Goal: Information Seeking & Learning: Learn about a topic

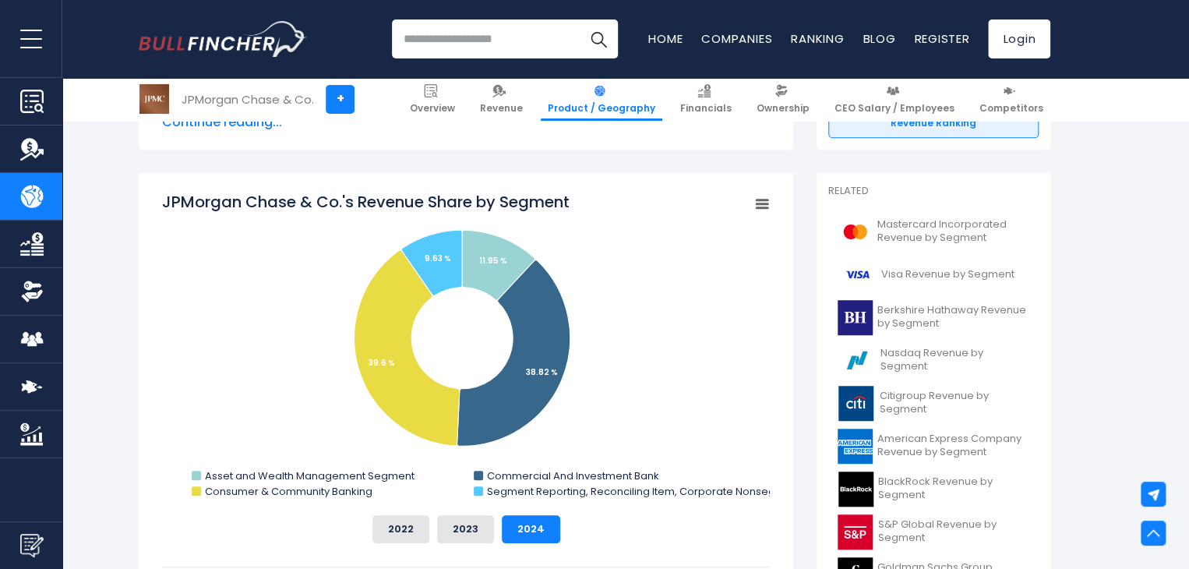
scroll to position [377, 0]
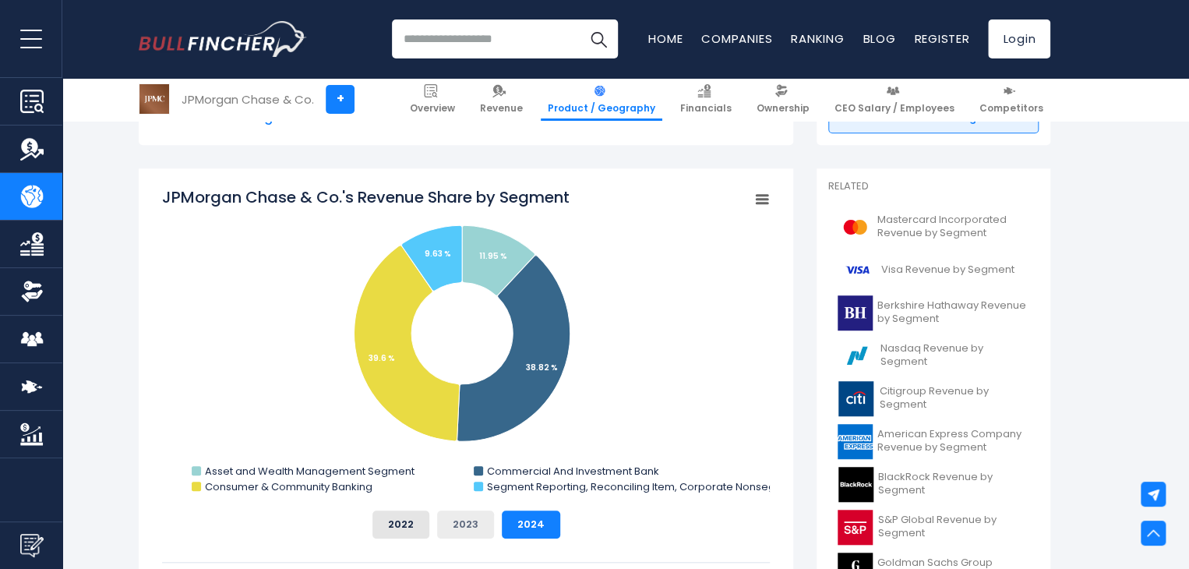
click at [489, 536] on button "2023" at bounding box center [465, 524] width 57 height 28
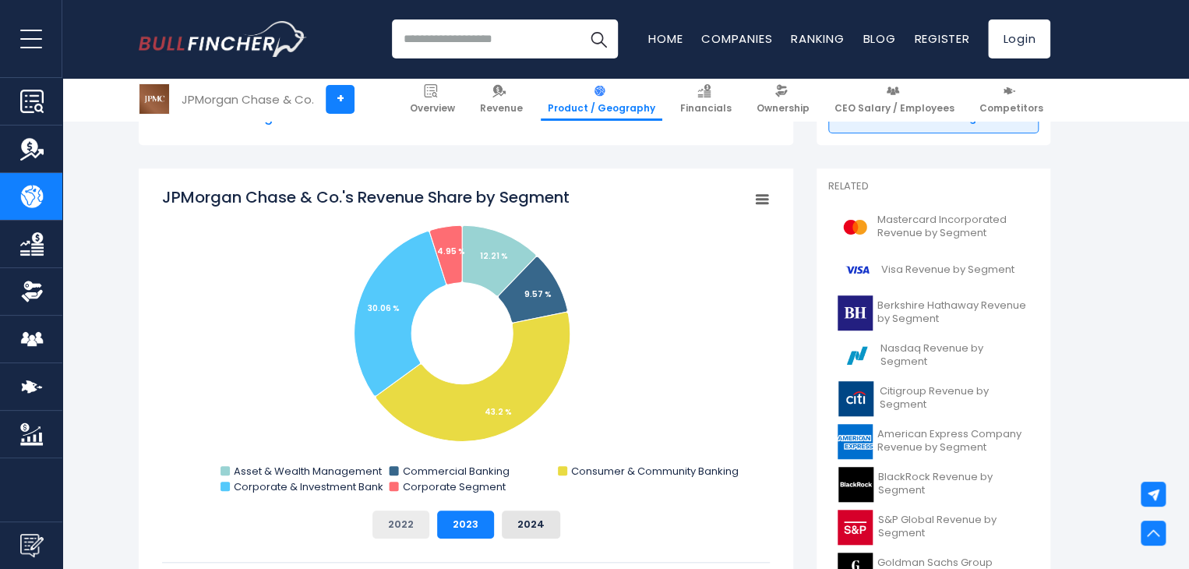
click at [417, 530] on button "2022" at bounding box center [400, 524] width 57 height 28
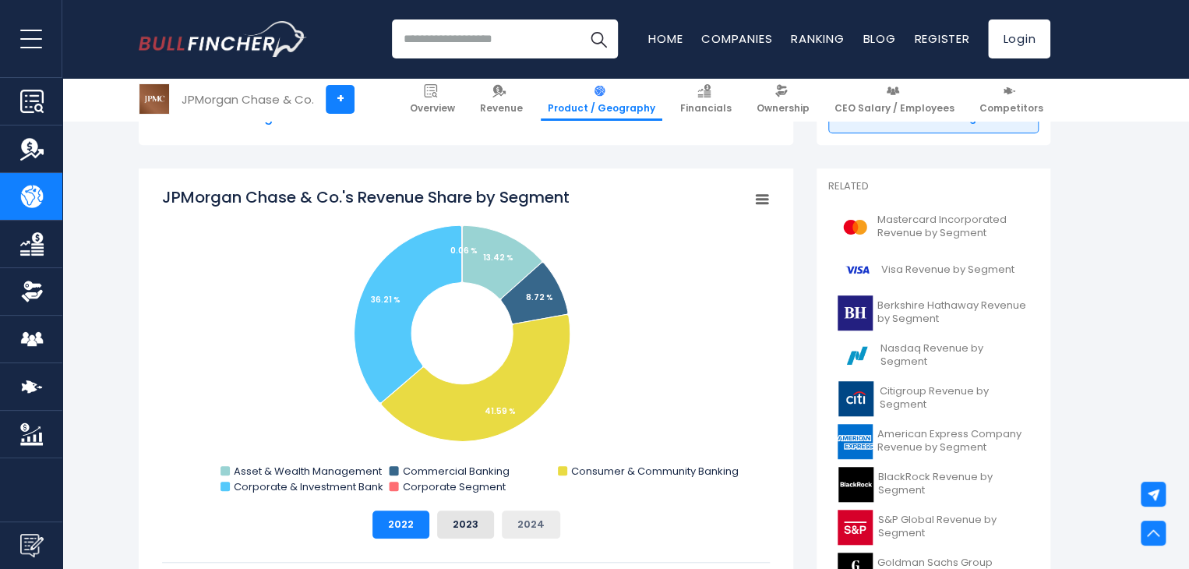
click at [521, 516] on button "2024" at bounding box center [531, 524] width 58 height 28
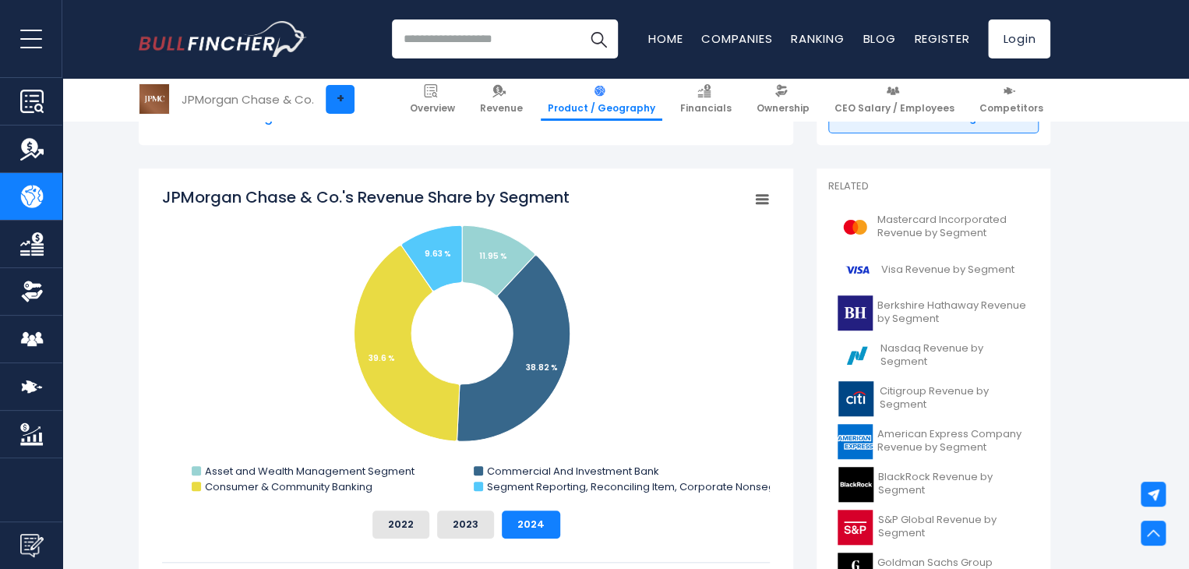
click at [343, 94] on link "+" at bounding box center [340, 99] width 29 height 29
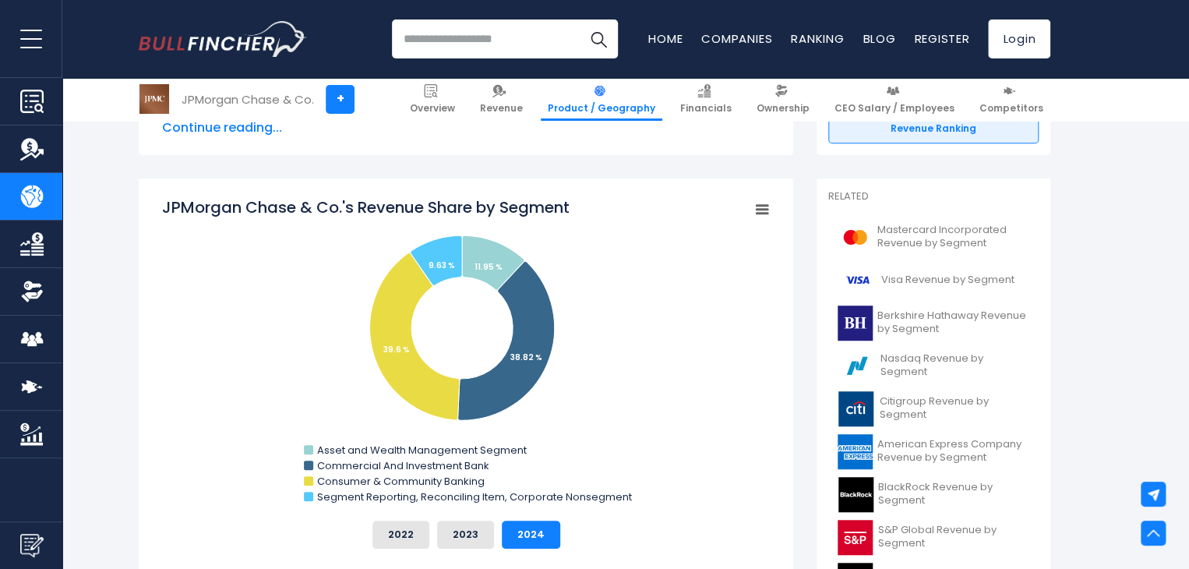
scroll to position [364, 0]
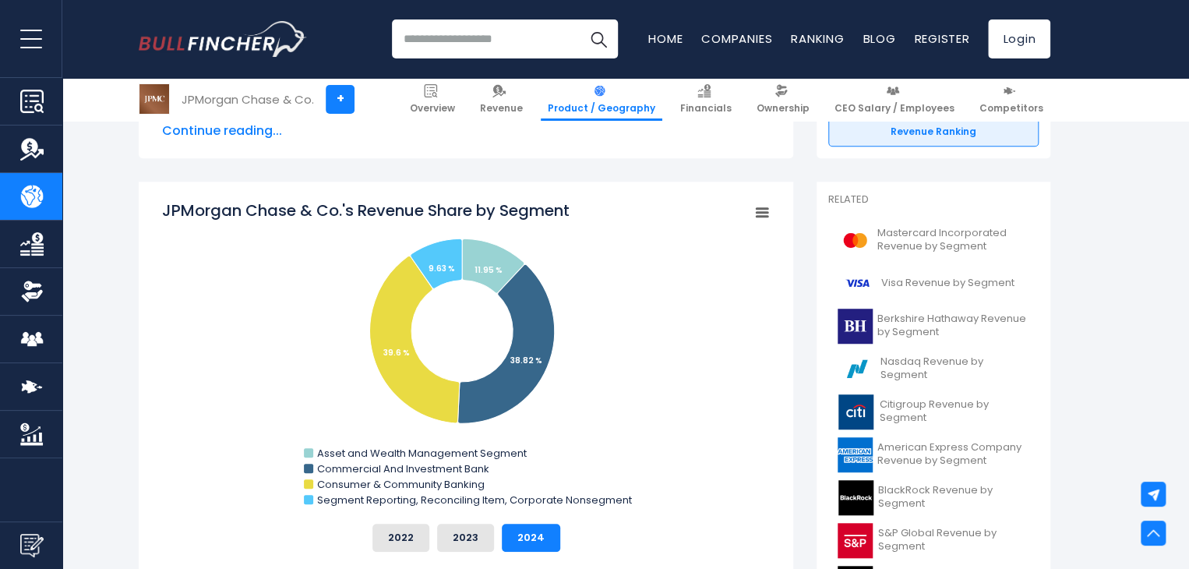
click at [425, 35] on input "search" at bounding box center [505, 38] width 226 height 39
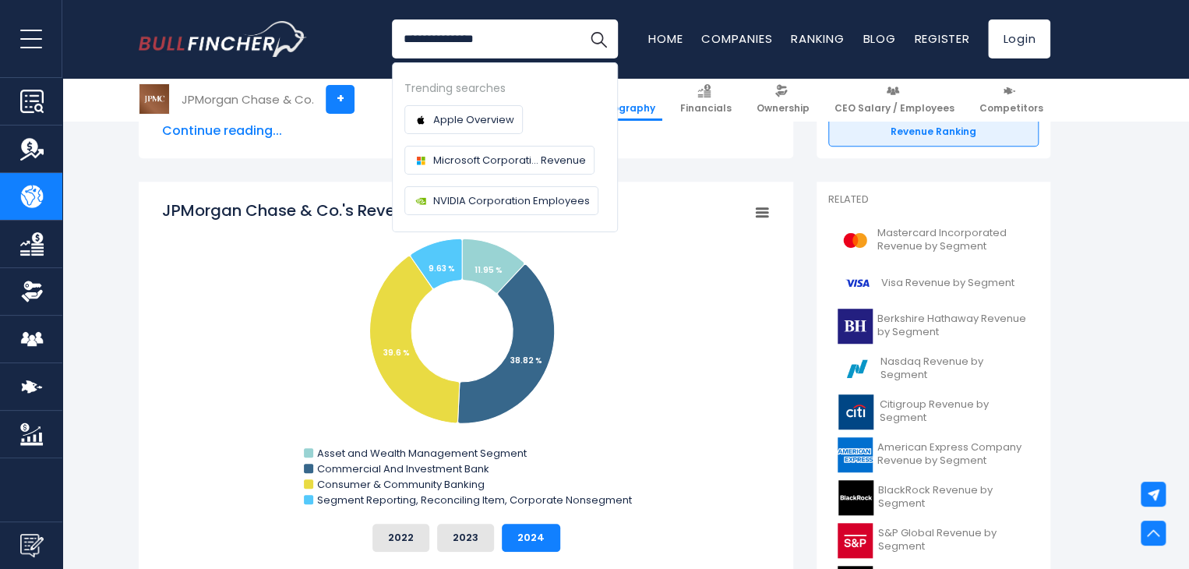
type input "**********"
click at [579, 19] on button "Search" at bounding box center [598, 38] width 39 height 39
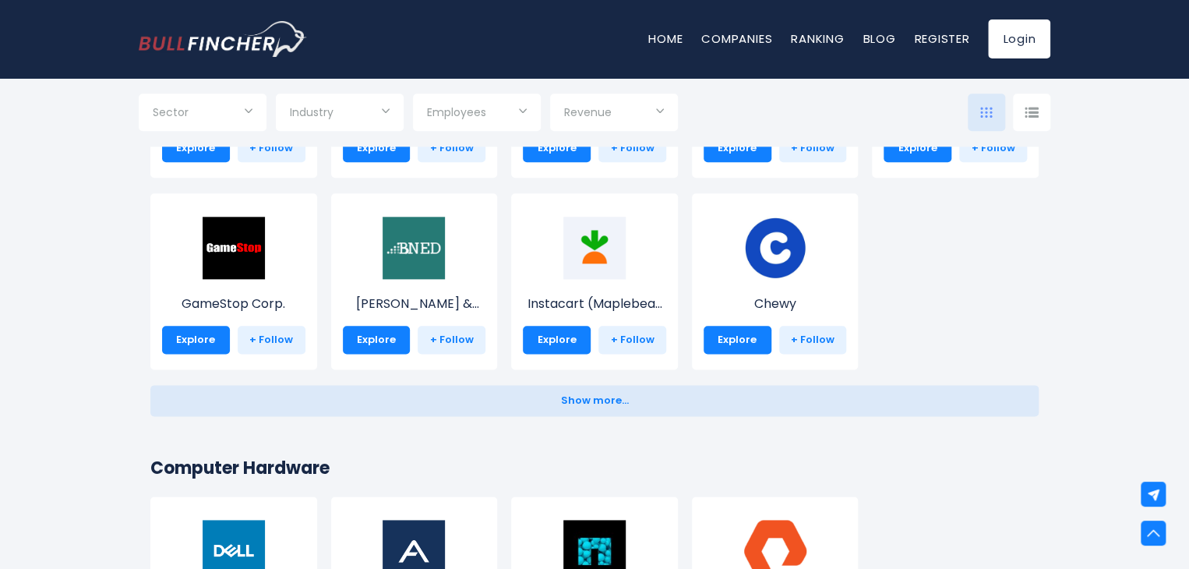
scroll to position [757, 0]
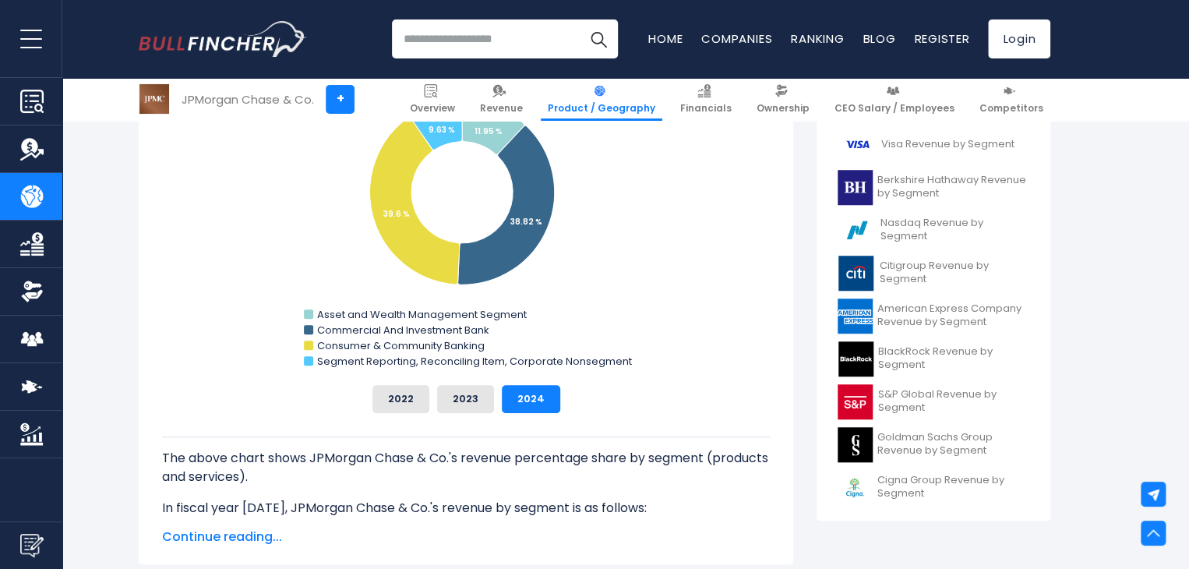
scroll to position [475, 0]
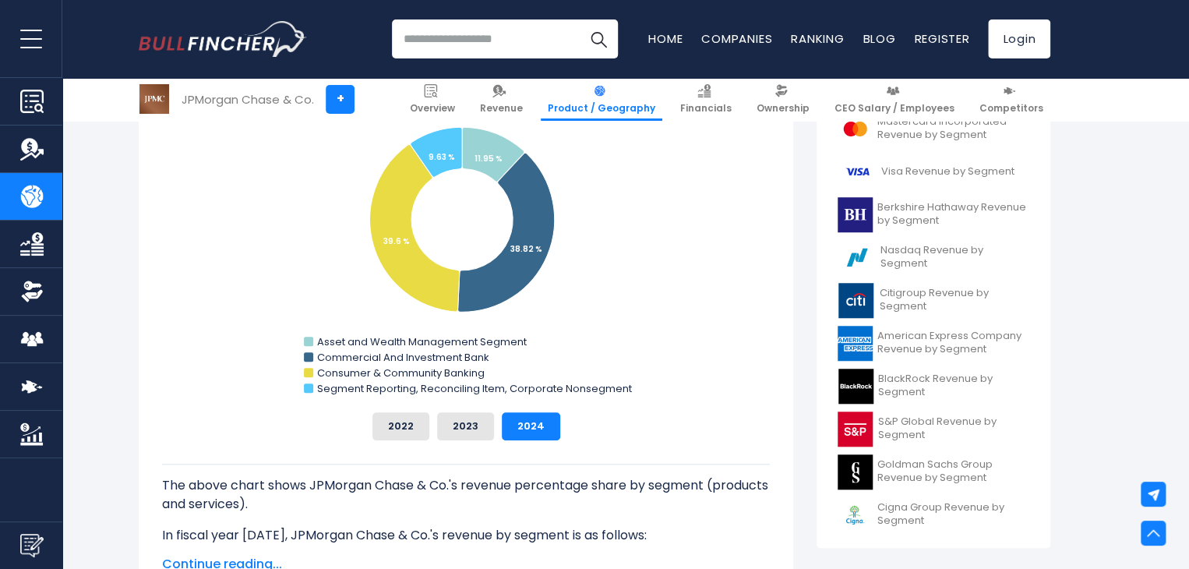
click at [758, 390] on rect "JPMorgan Chase & Co.'s Revenue Share by Segment" at bounding box center [466, 244] width 608 height 312
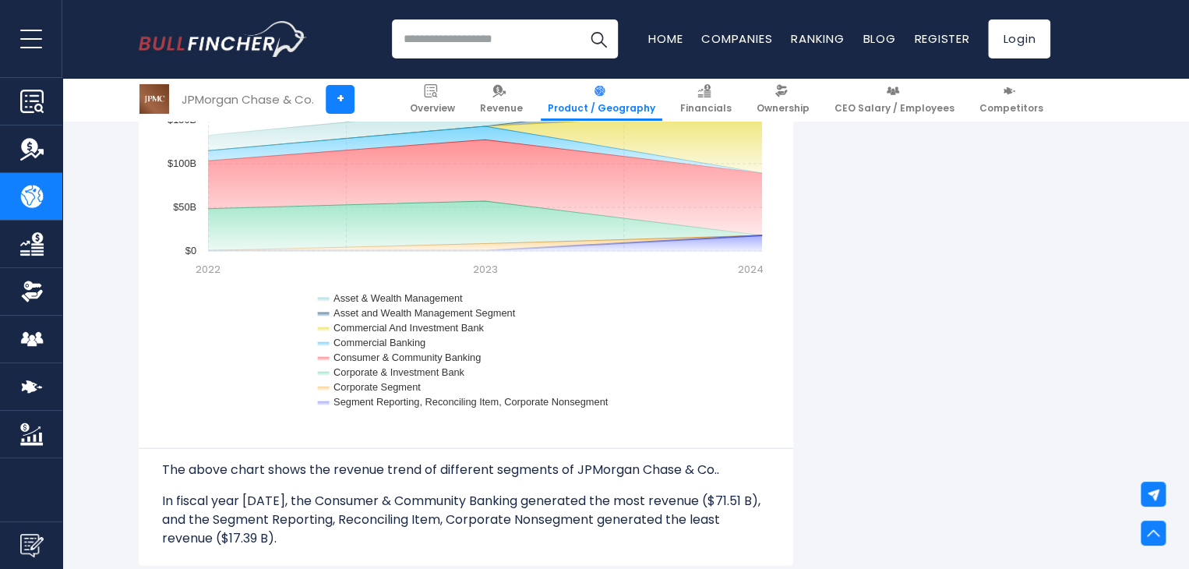
scroll to position [1534, 0]
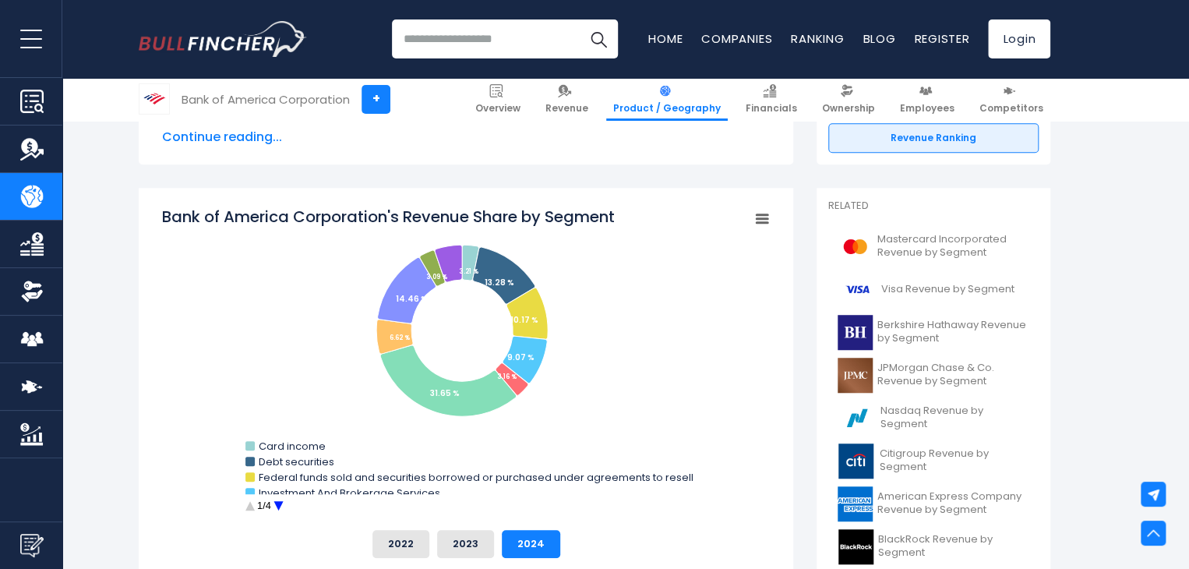
scroll to position [358, 0]
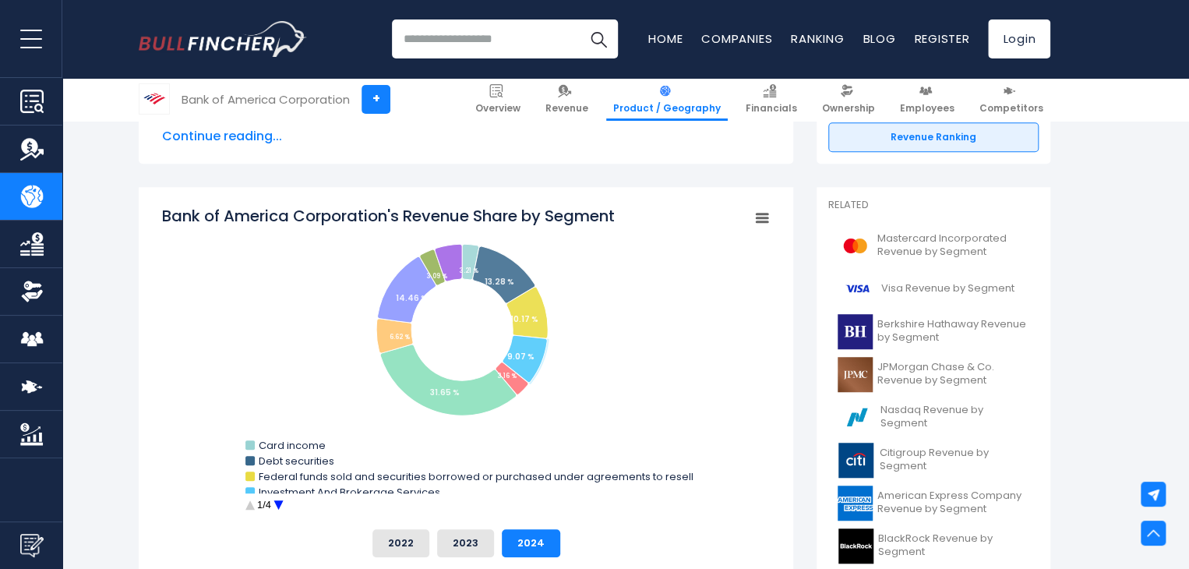
click at [284, 499] on circle "Bank of America Corporation's Revenue Share by Segment" at bounding box center [278, 505] width 24 height 24
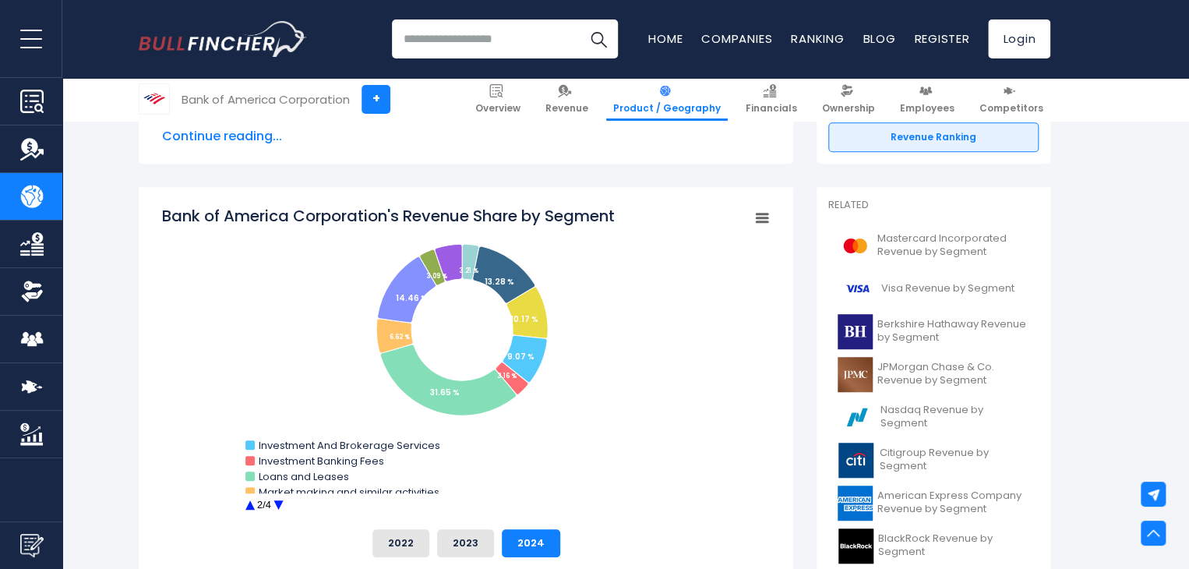
click at [254, 499] on circle "Bank of America Corporation's Revenue Share by Segment" at bounding box center [250, 505] width 24 height 24
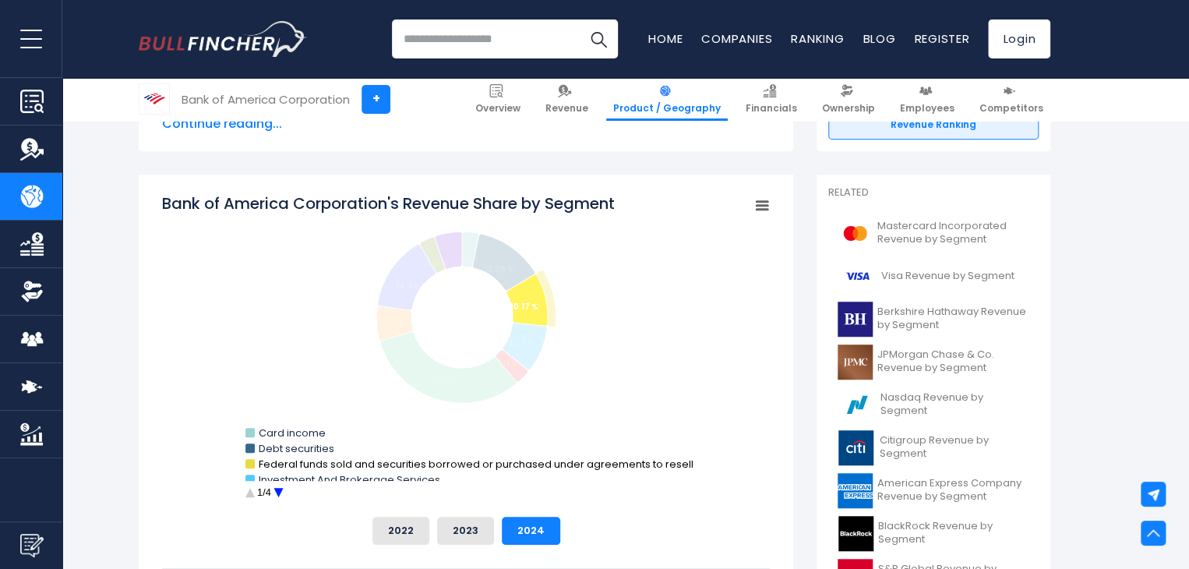
scroll to position [396, 0]
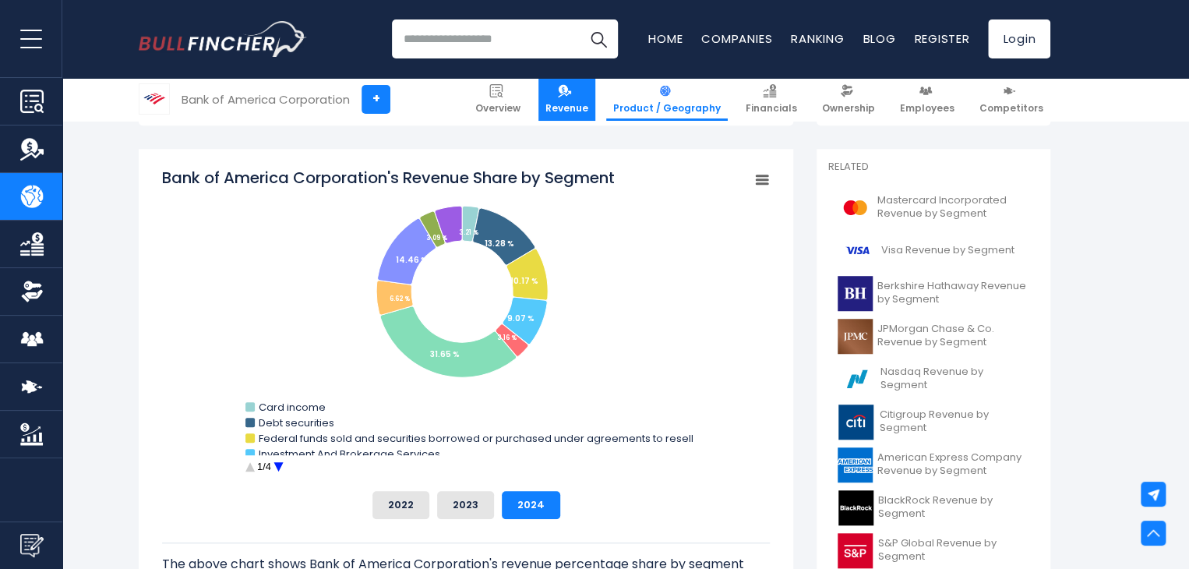
click at [571, 87] on img at bounding box center [564, 90] width 13 height 13
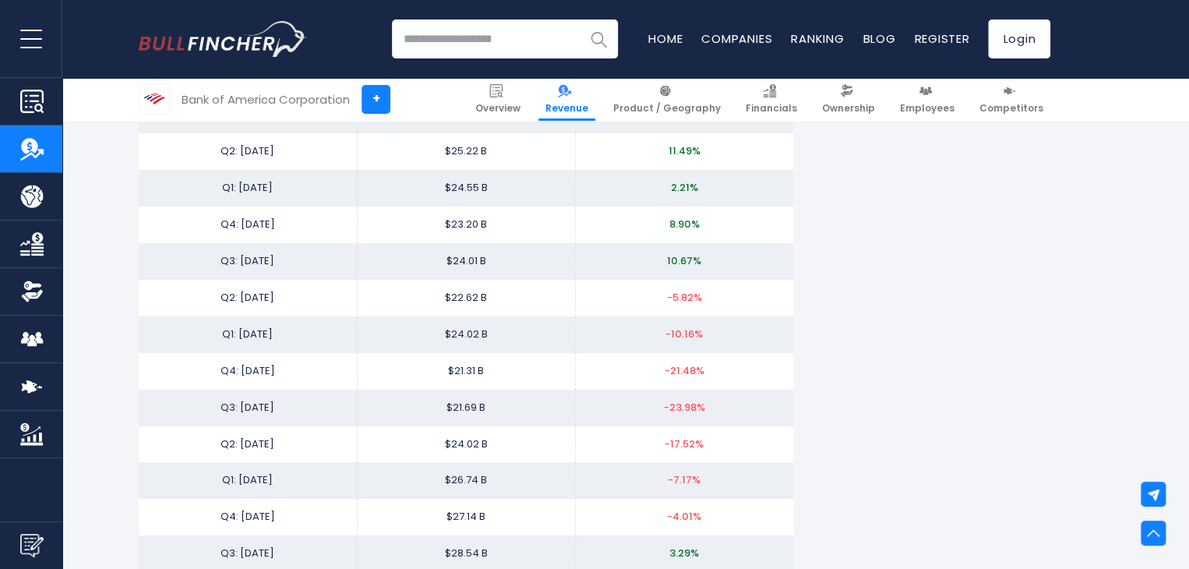
scroll to position [2513, 0]
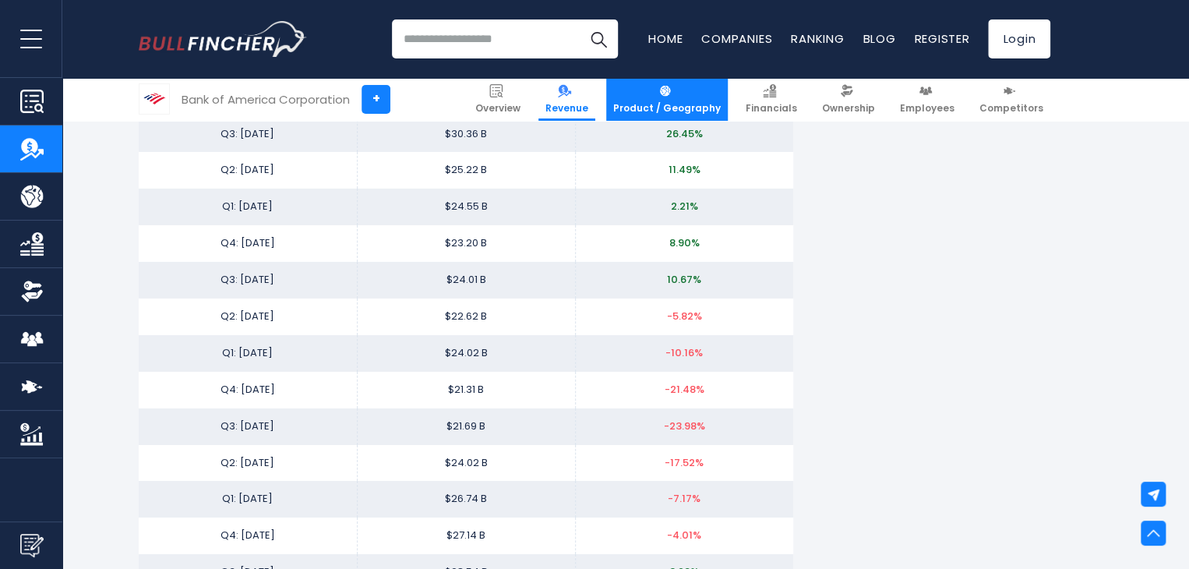
click at [689, 97] on link "Product / Geography" at bounding box center [667, 99] width 122 height 43
click at [697, 102] on span "Product / Geography" at bounding box center [666, 108] width 107 height 12
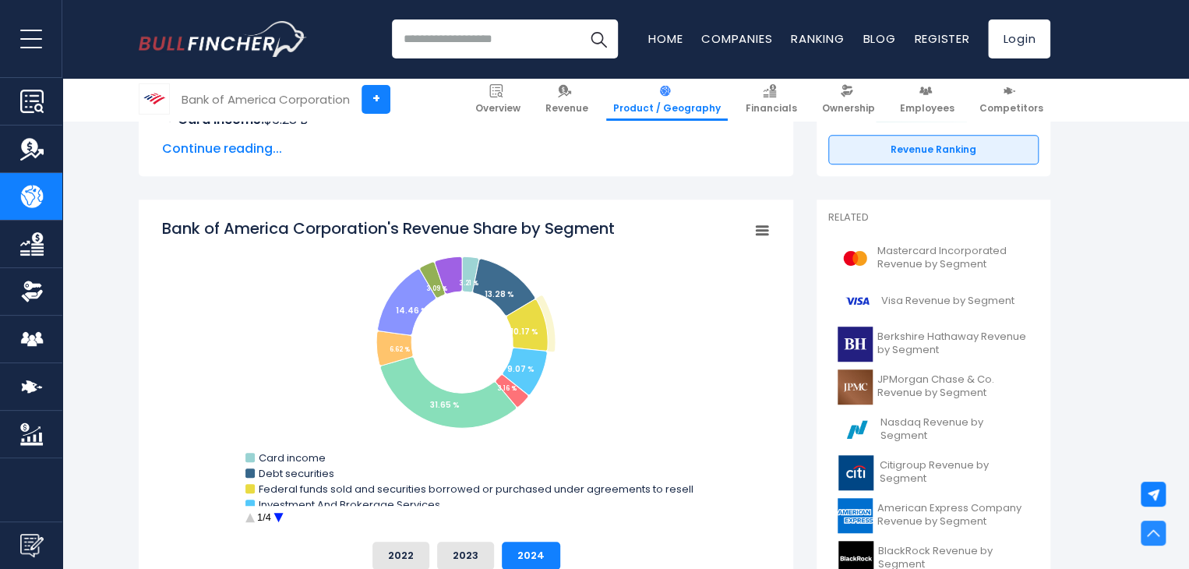
scroll to position [347, 0]
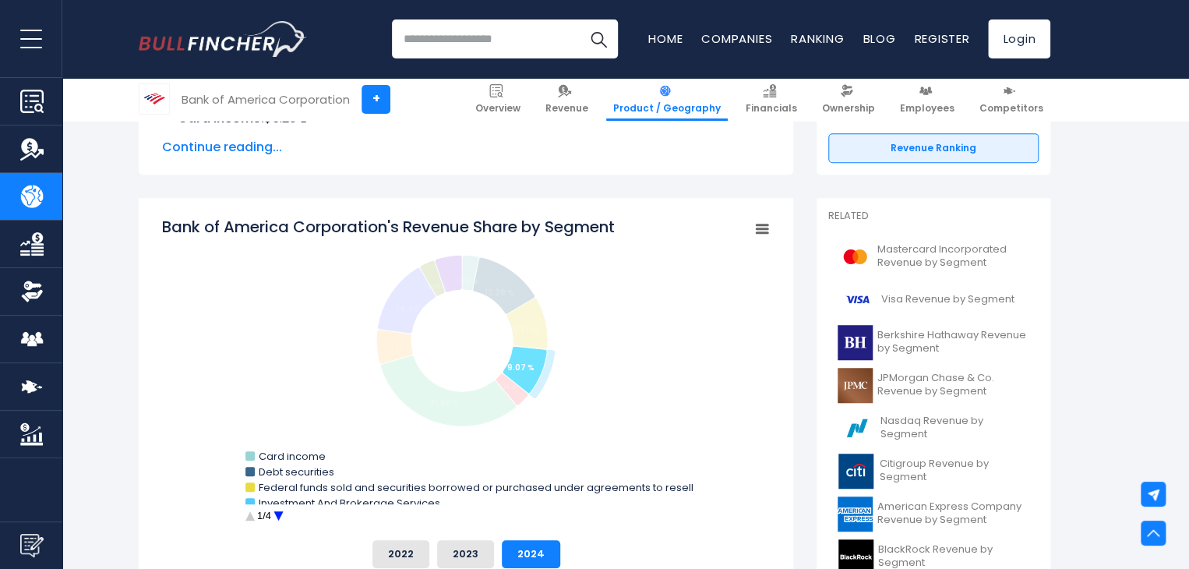
drag, startPoint x: 271, startPoint y: 499, endPoint x: 198, endPoint y: 418, distance: 109.2
click at [198, 418] on rect "Bank of America Corporation's Revenue Share by Segment" at bounding box center [466, 372] width 608 height 312
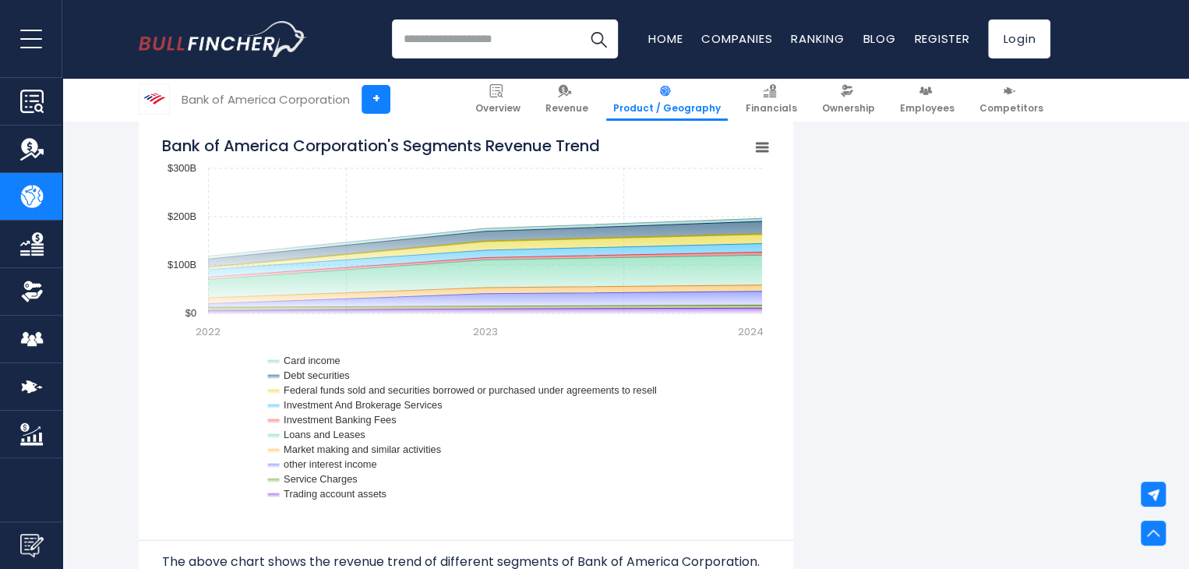
scroll to position [1517, 0]
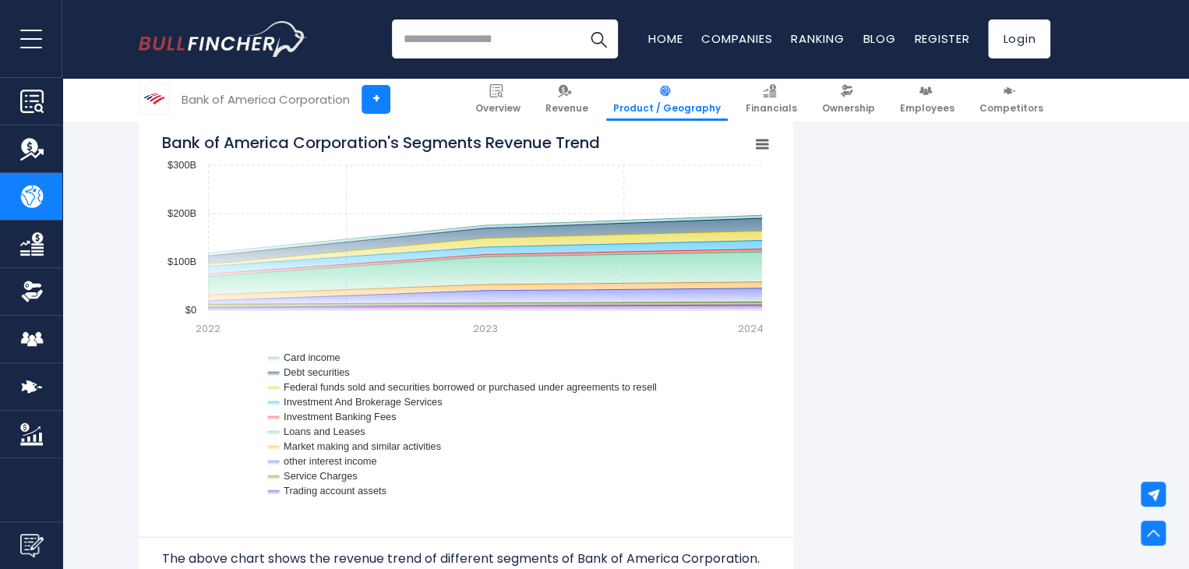
click at [768, 136] on rect "Bank of America Corporation's Segments Revenue Trend" at bounding box center [762, 144] width 22 height 22
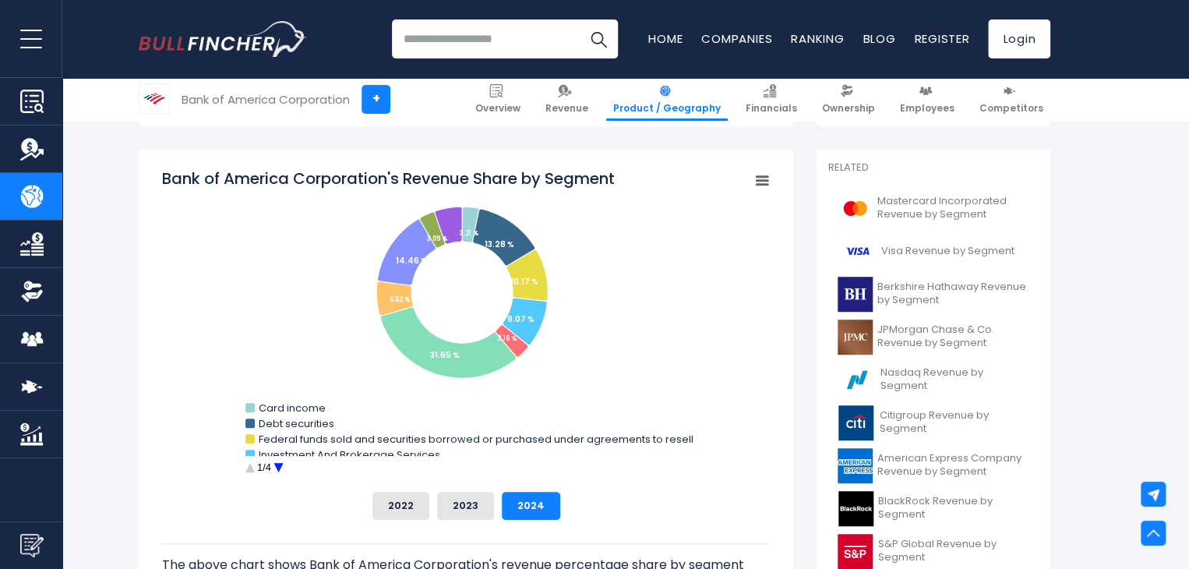
scroll to position [395, 0]
click at [854, 237] on img at bounding box center [856, 251] width 39 height 35
click at [766, 184] on icon "Bank of America Corporation's Revenue Share by Segment" at bounding box center [761, 182] width 11 height 8
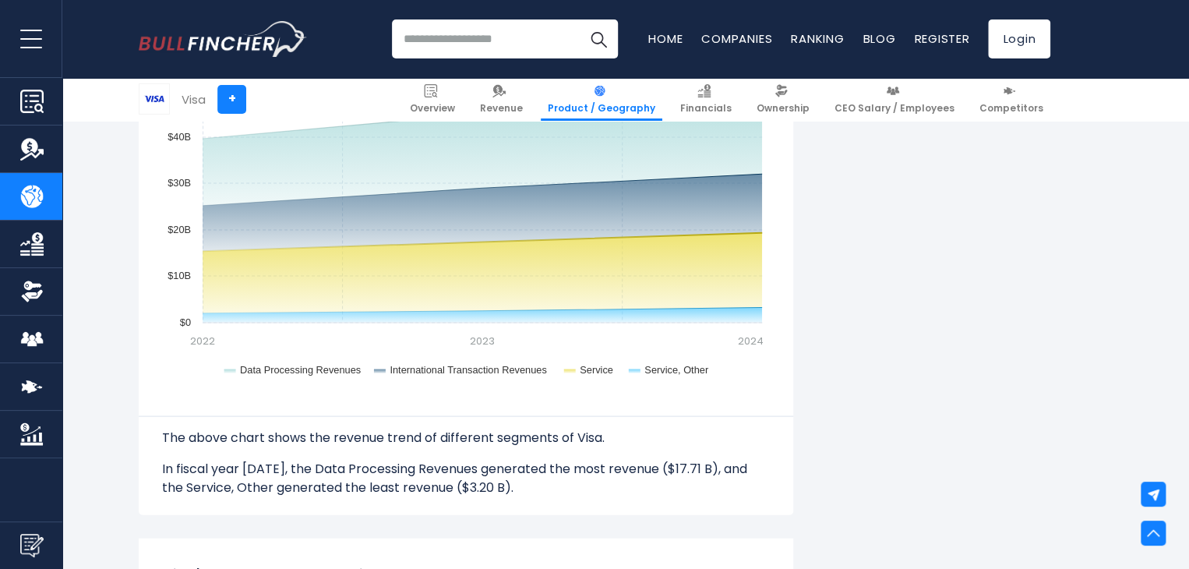
scroll to position [1407, 0]
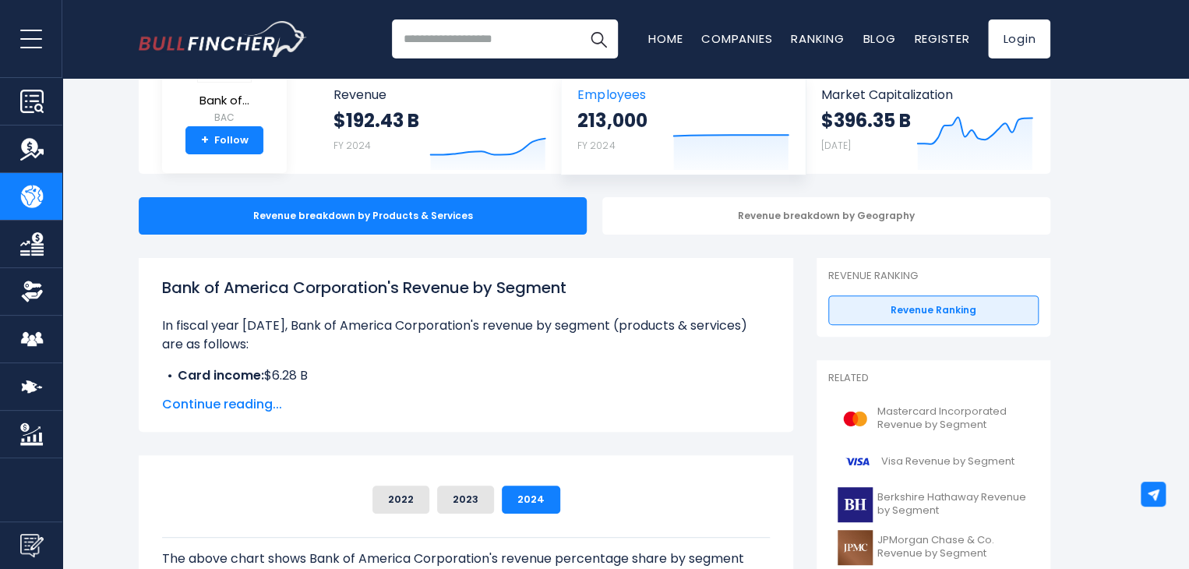
scroll to position [90, 0]
click at [652, 210] on div "Revenue breakdown by Geography" at bounding box center [826, 215] width 448 height 37
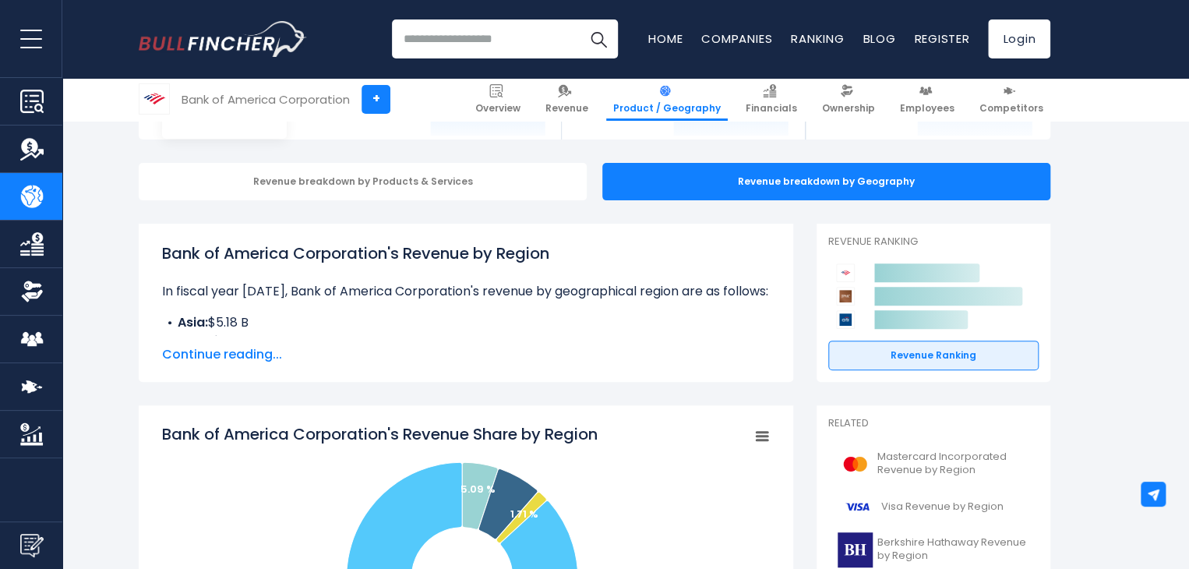
scroll to position [118, 0]
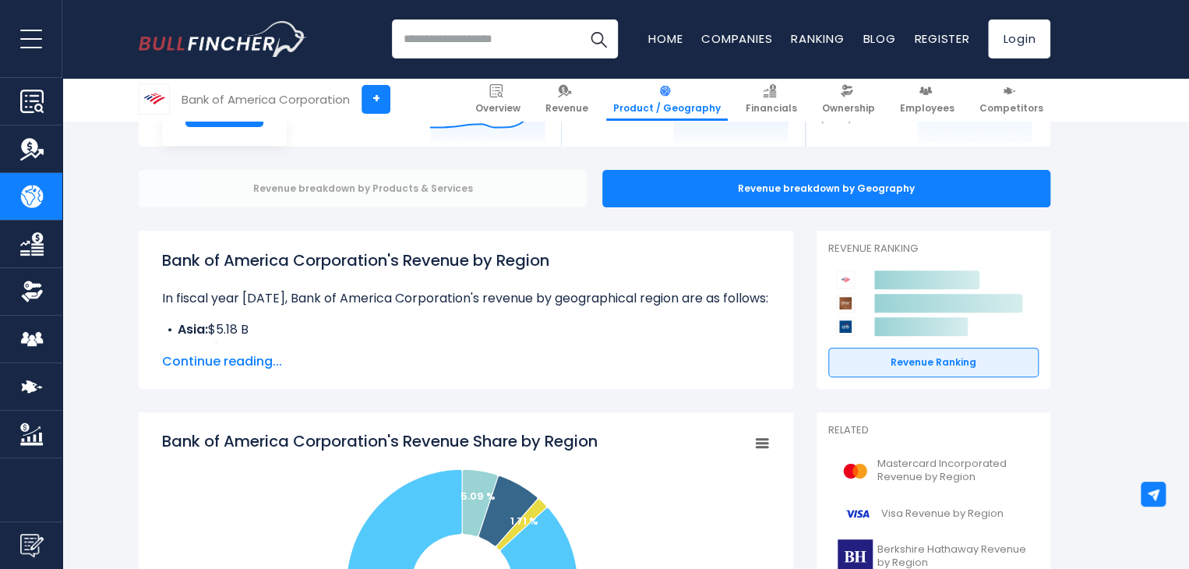
click at [535, 191] on div "Revenue breakdown by Products & Services" at bounding box center [363, 188] width 448 height 37
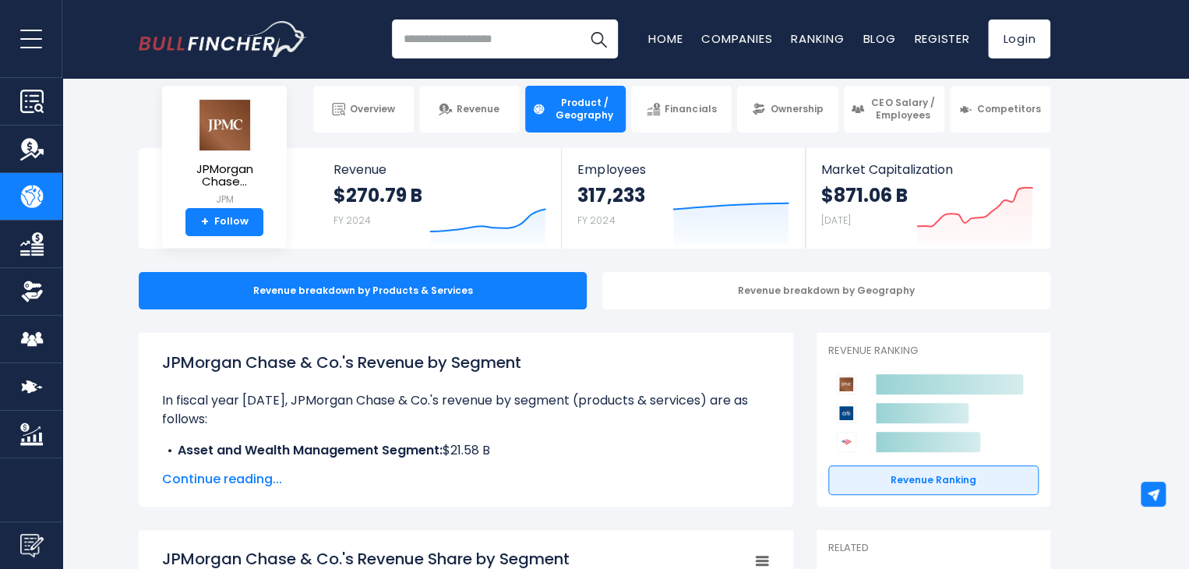
scroll to position [12, 0]
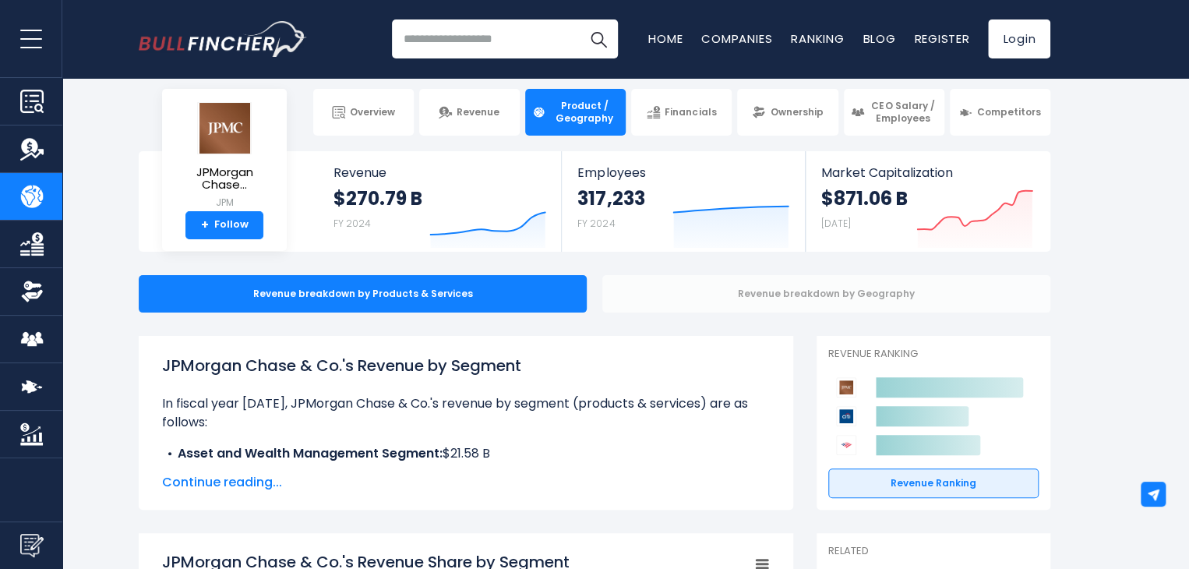
click at [760, 295] on div "Revenue breakdown by Geography" at bounding box center [826, 293] width 448 height 37
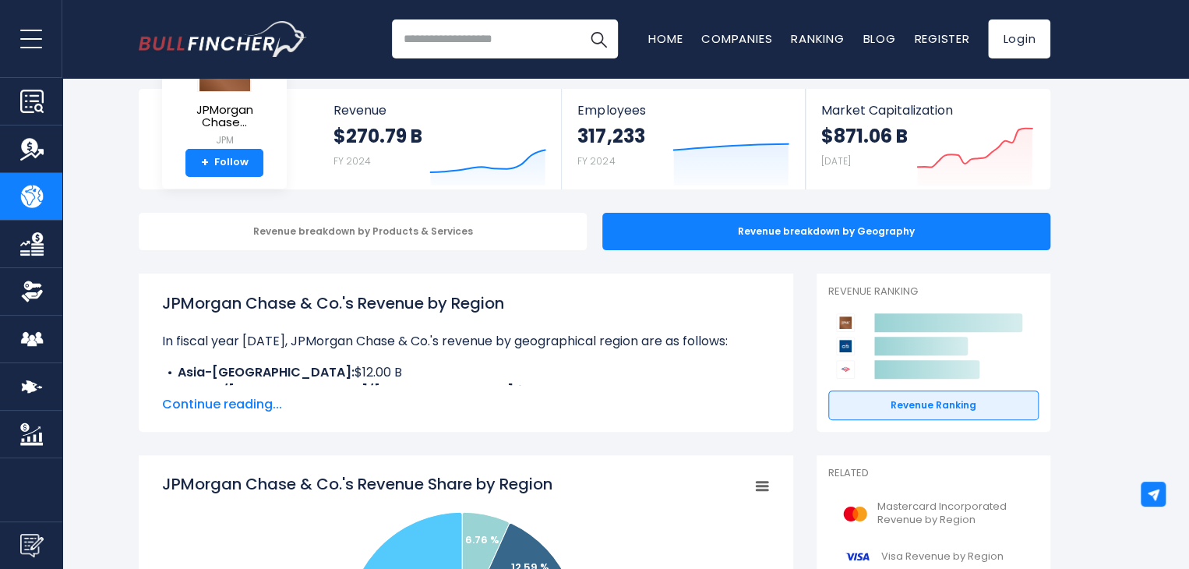
scroll to position [70, 0]
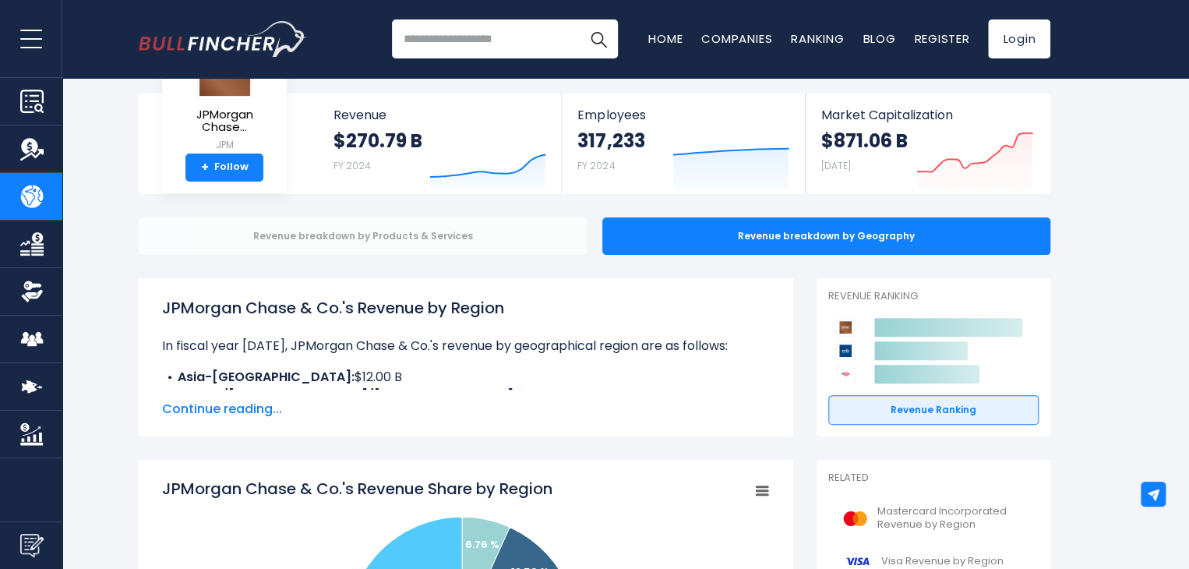
click at [495, 240] on div "Revenue breakdown by Products & Services" at bounding box center [363, 235] width 448 height 37
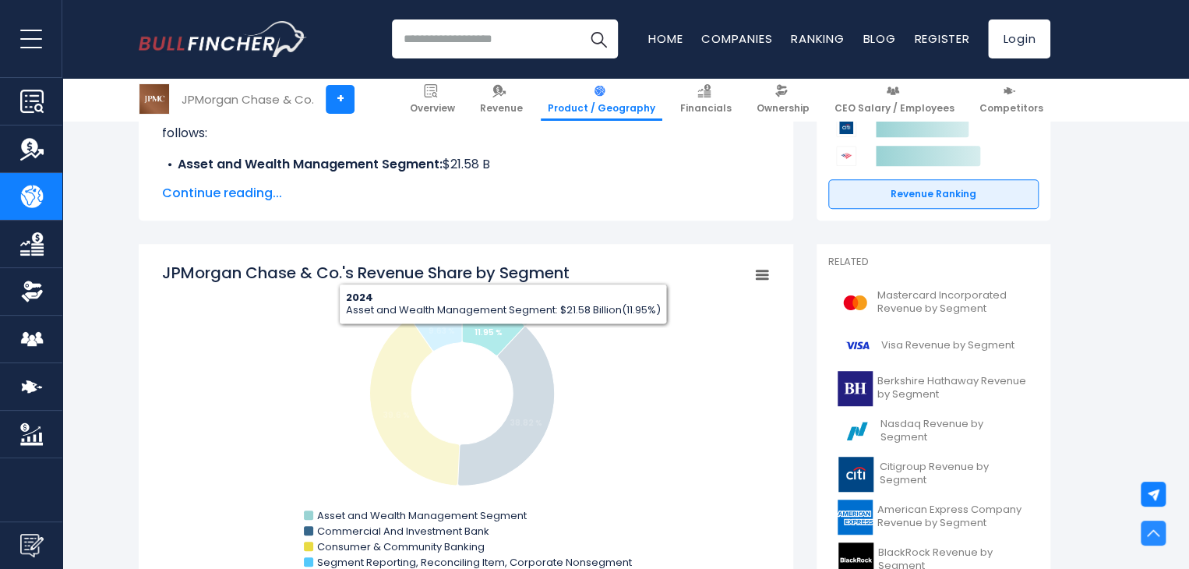
scroll to position [302, 0]
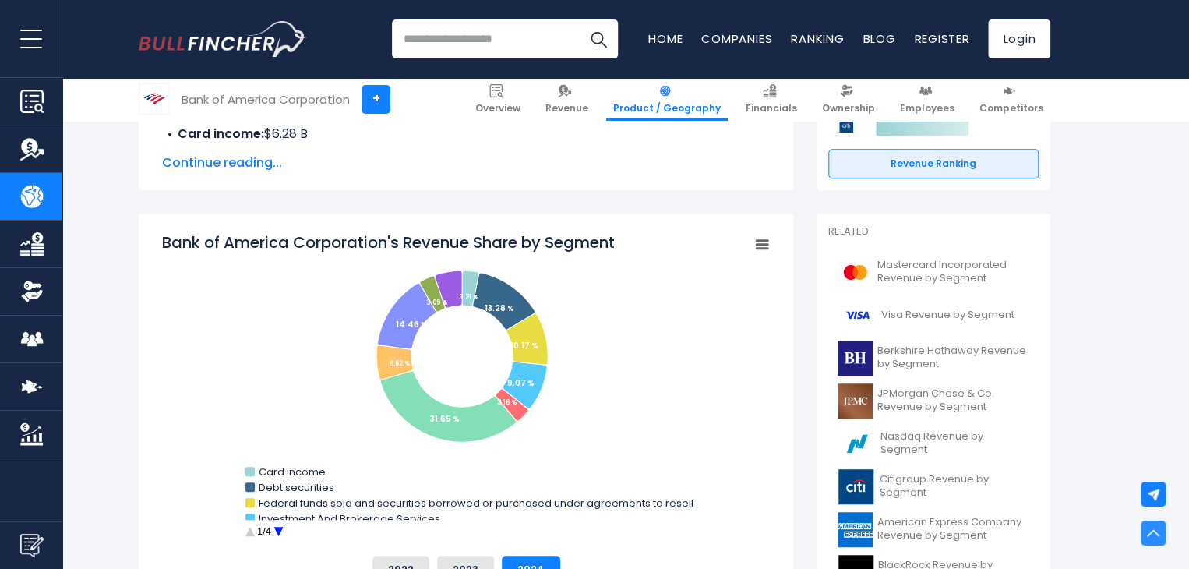
scroll to position [333, 0]
click at [764, 240] on icon "Bank of America Corporation's Revenue Share by Segment" at bounding box center [761, 244] width 11 height 8
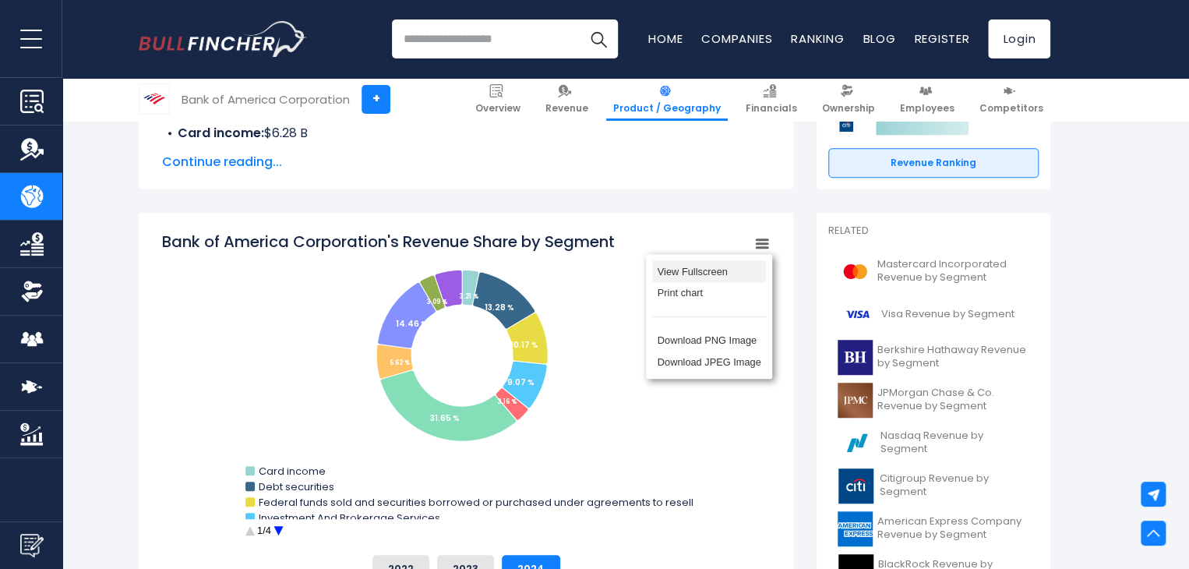
click at [713, 275] on li "View Fullscreen" at bounding box center [709, 271] width 114 height 22
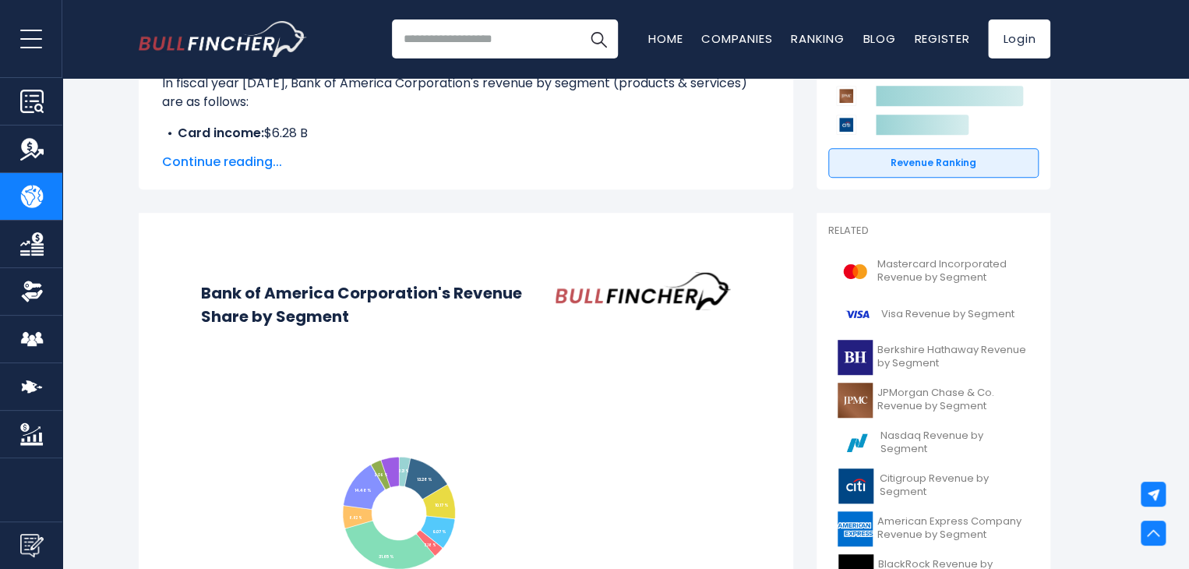
scroll to position [0, 0]
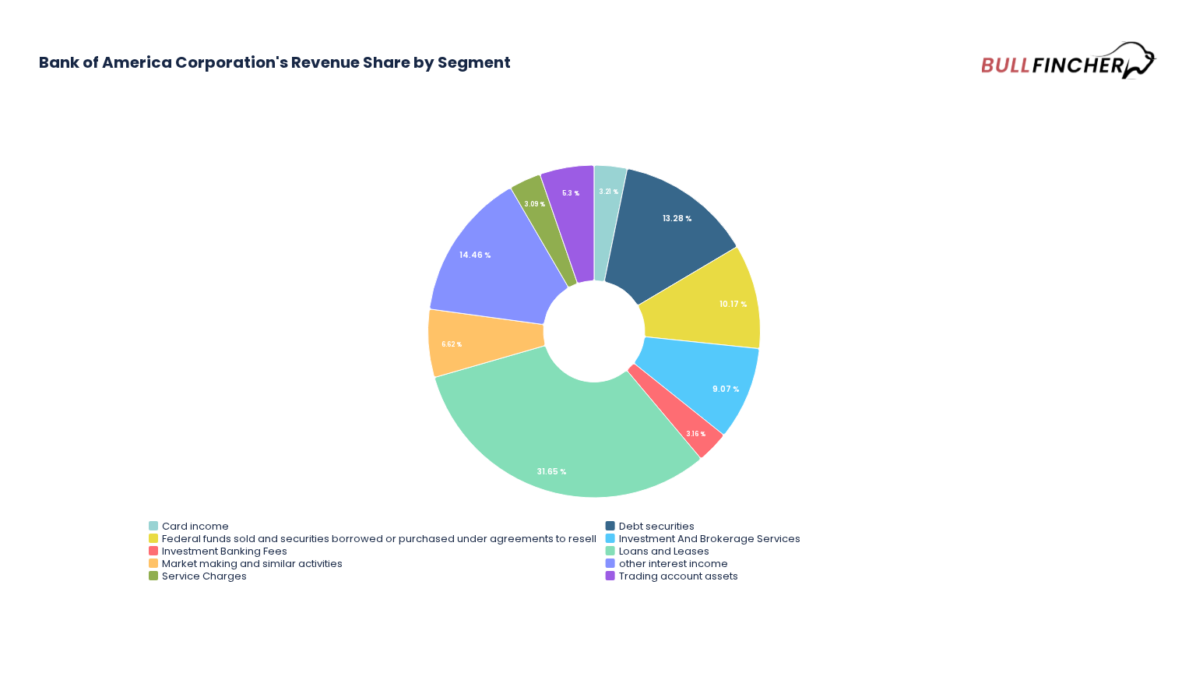
click at [358, 354] on rect "Bank of America Corporation's Revenue Share by Segment" at bounding box center [598, 359] width 1118 height 467
